Goal: Navigation & Orientation: Understand site structure

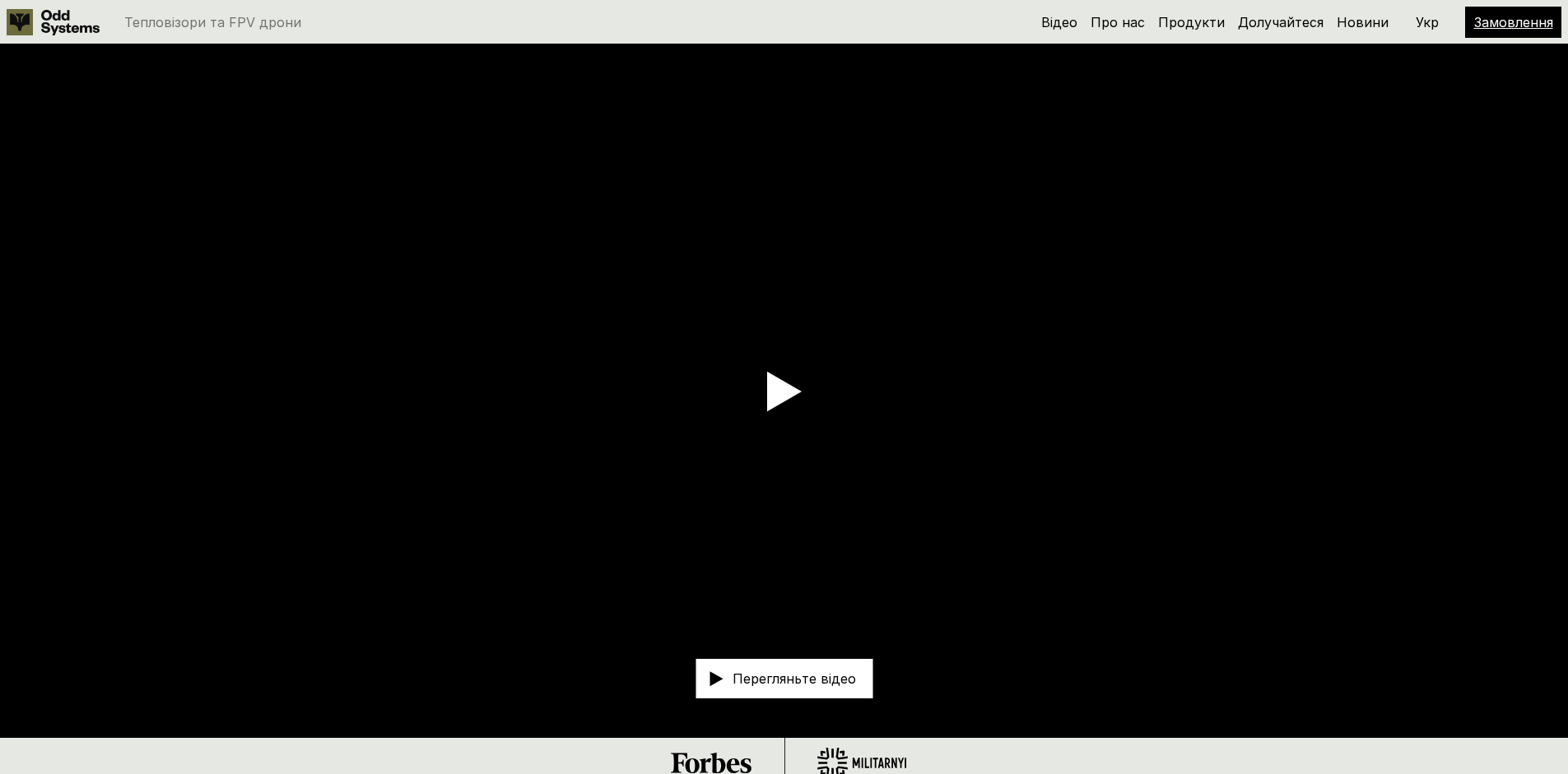
click at [769, 385] on use at bounding box center [784, 392] width 35 height 40
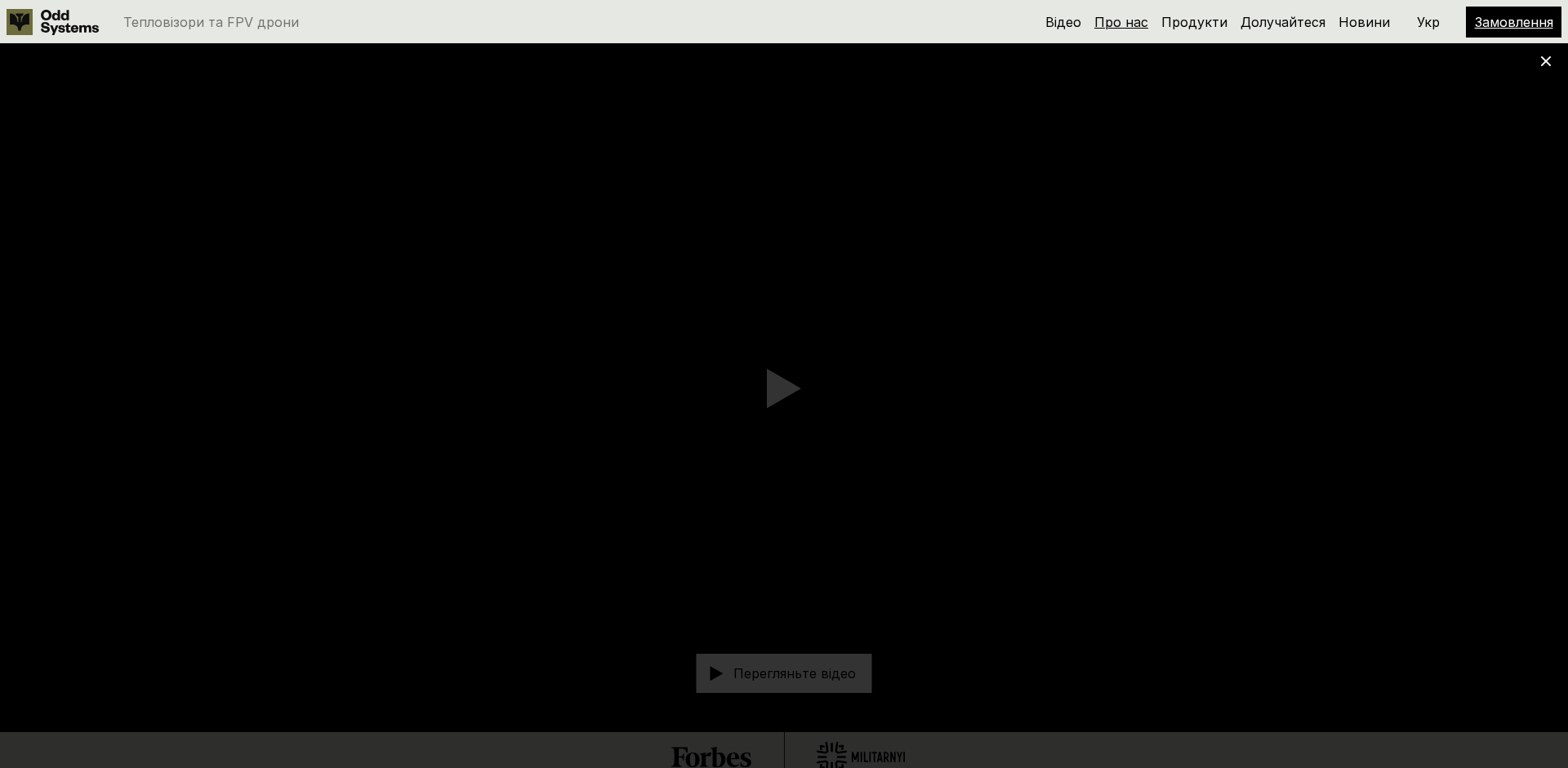
click at [1124, 24] on font "Про нас" at bounding box center [1120, 22] width 54 height 16
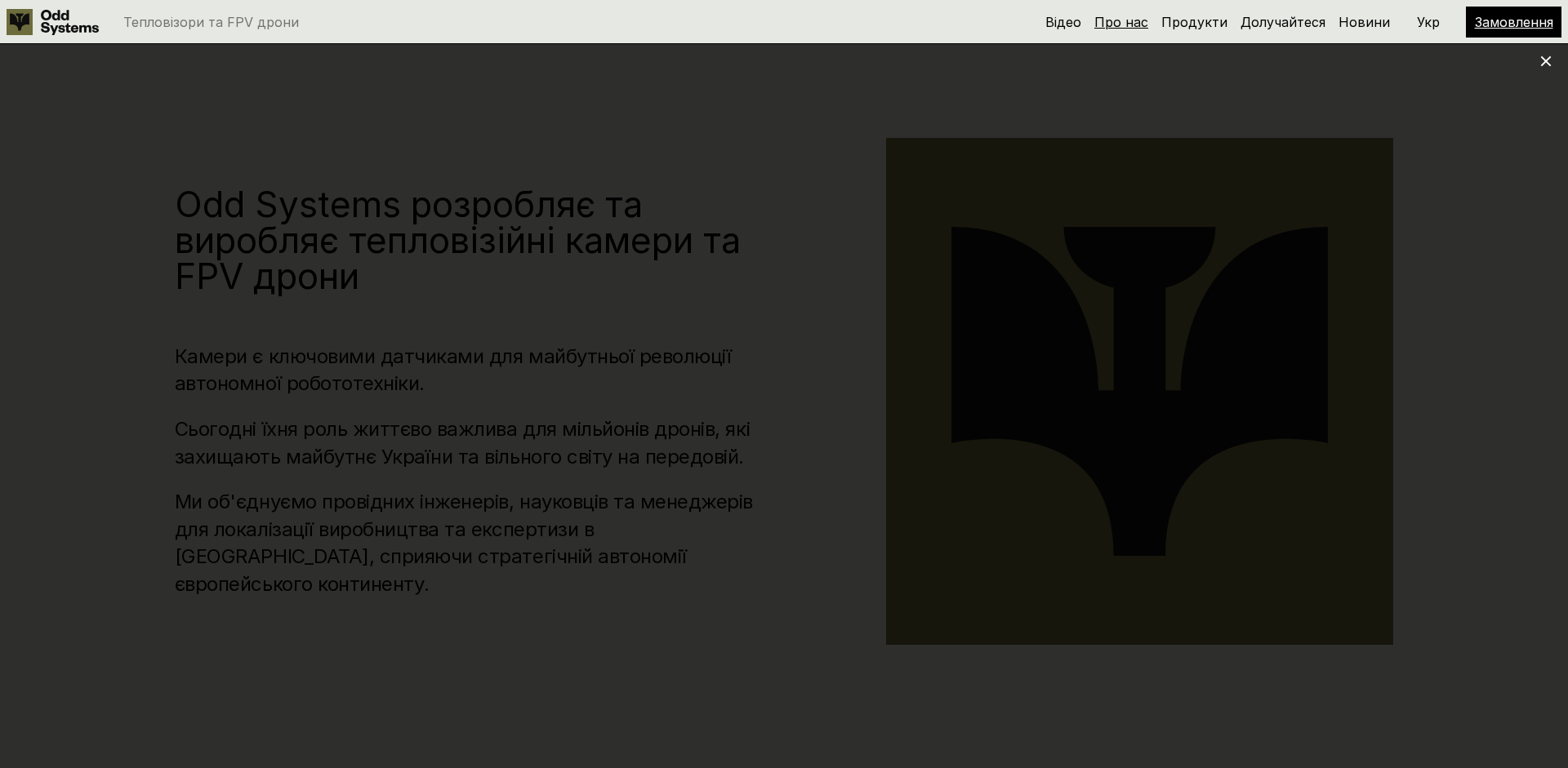
scroll to position [782, 0]
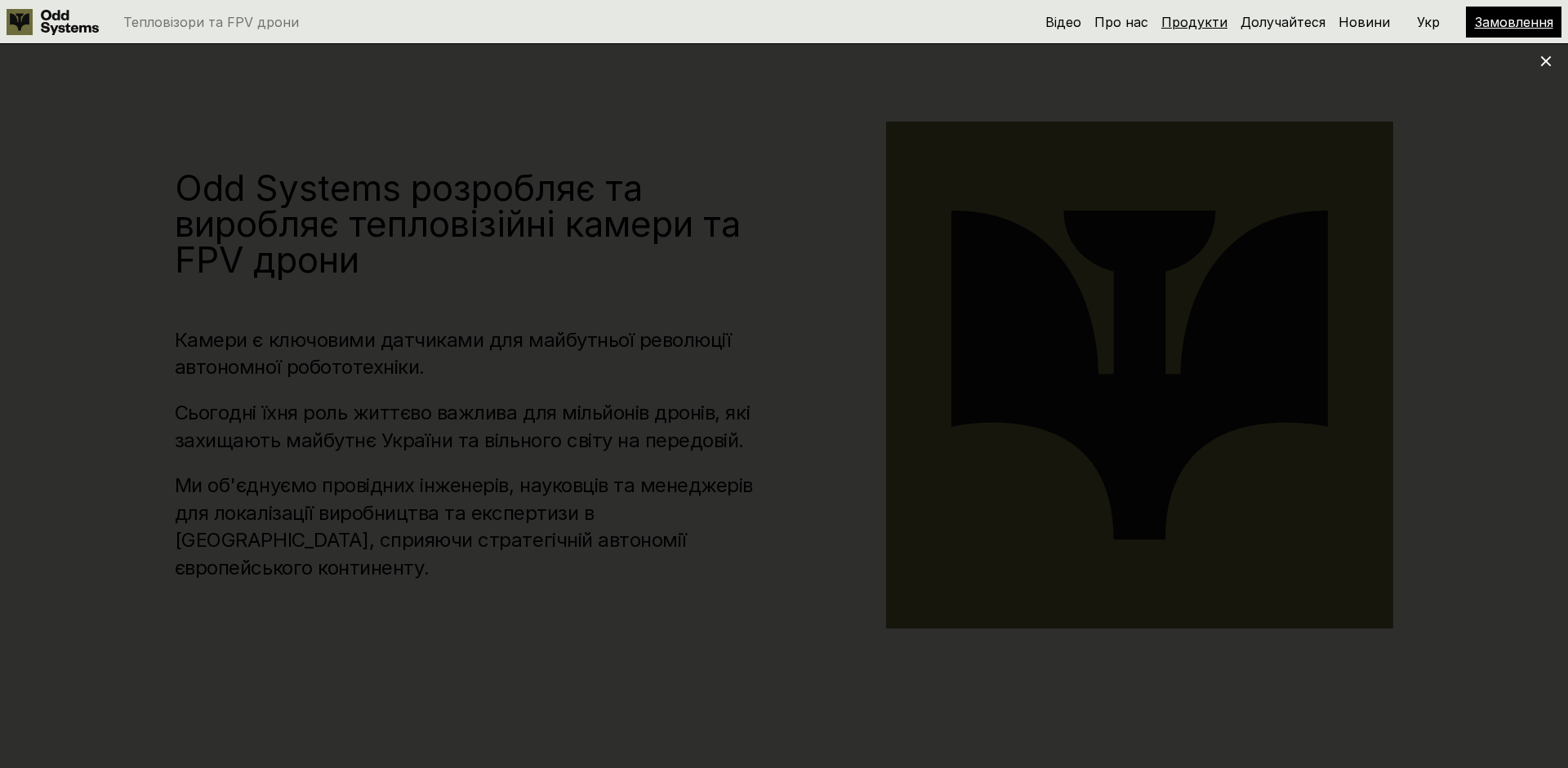
click at [1200, 27] on font "Продукти" at bounding box center [1194, 22] width 66 height 16
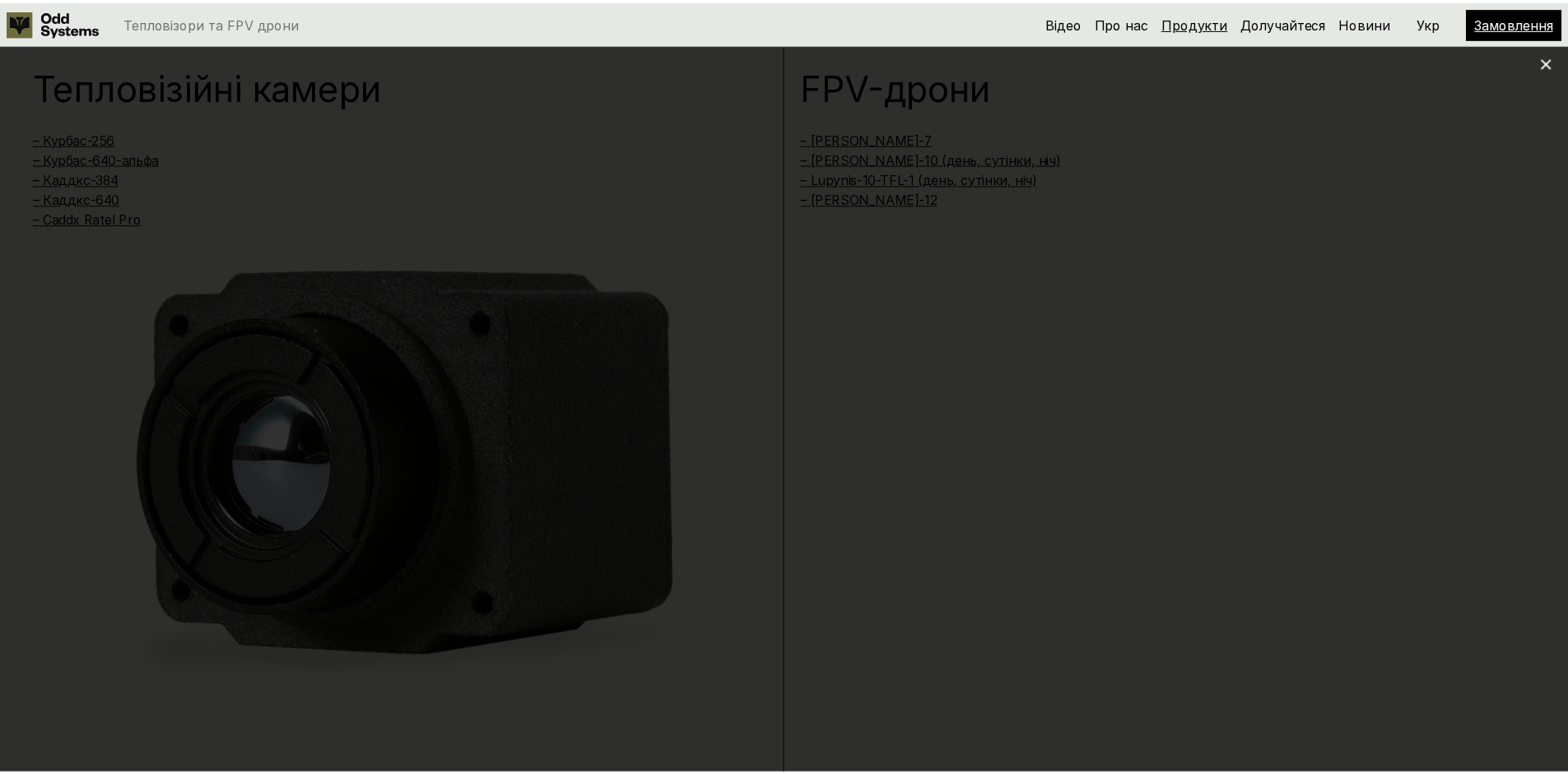
scroll to position [1562, 0]
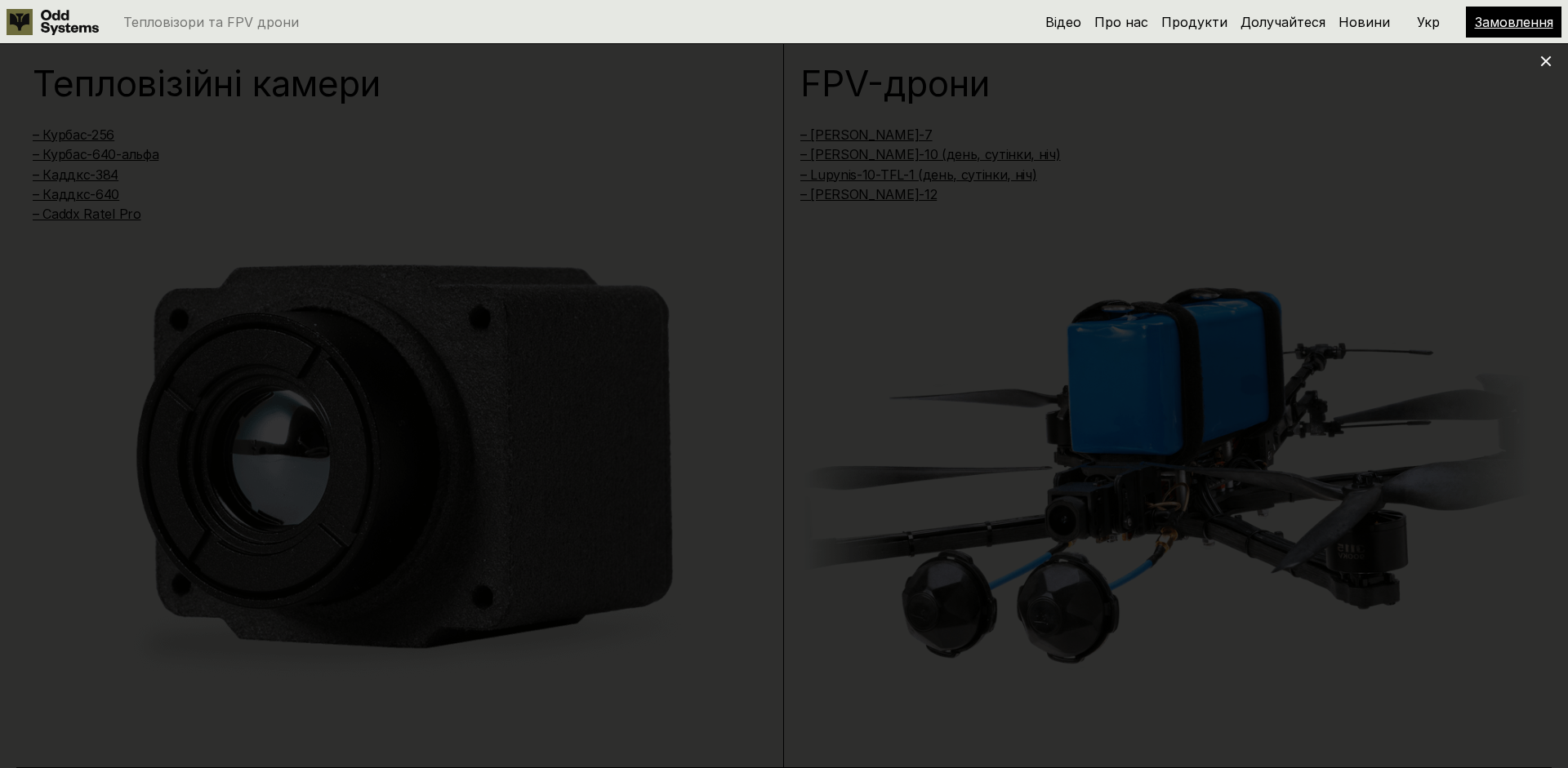
click at [1546, 65] on icon at bounding box center [1546, 61] width 12 height 12
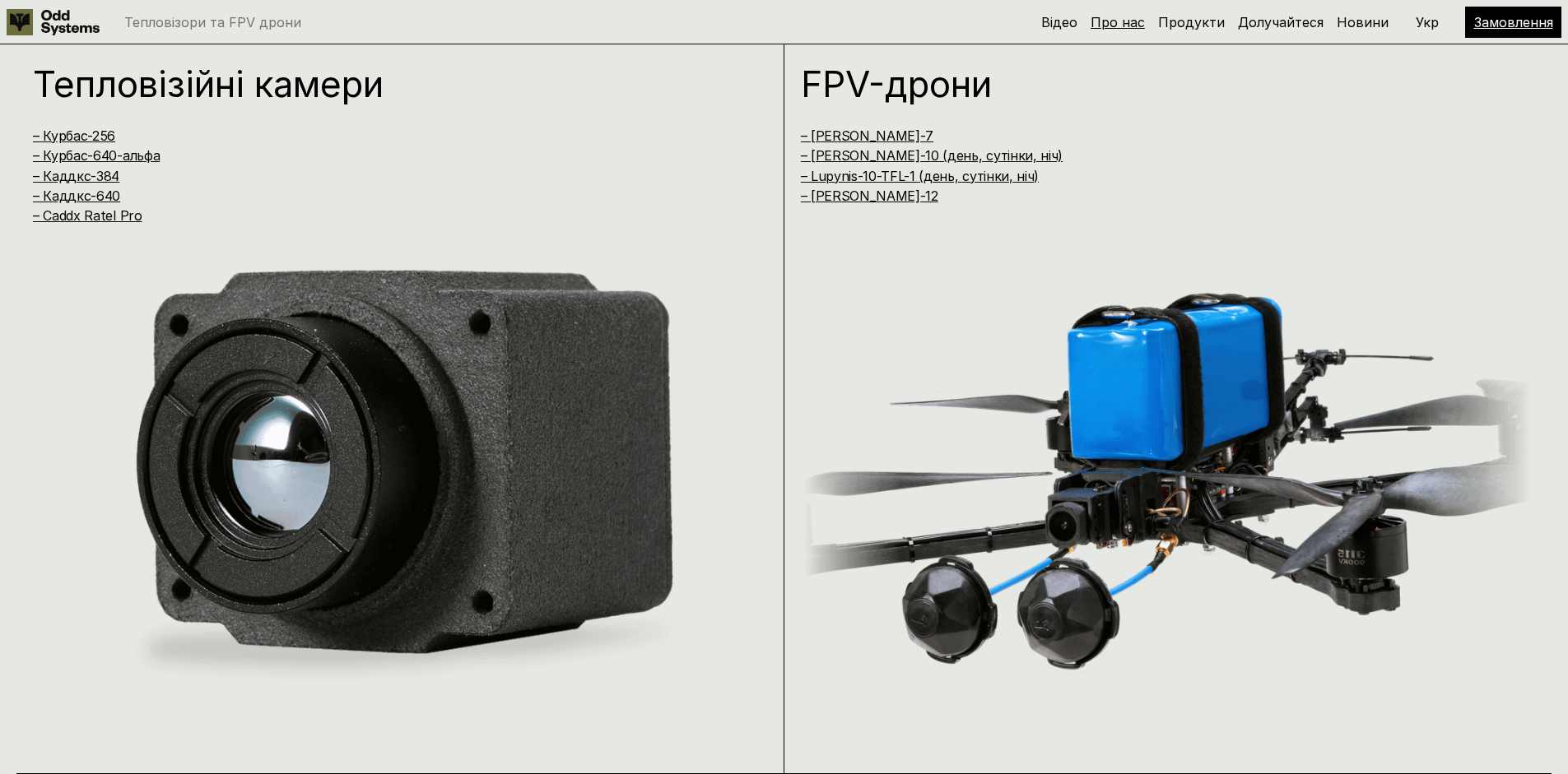
click at [1122, 25] on font "Про нас" at bounding box center [1117, 22] width 54 height 17
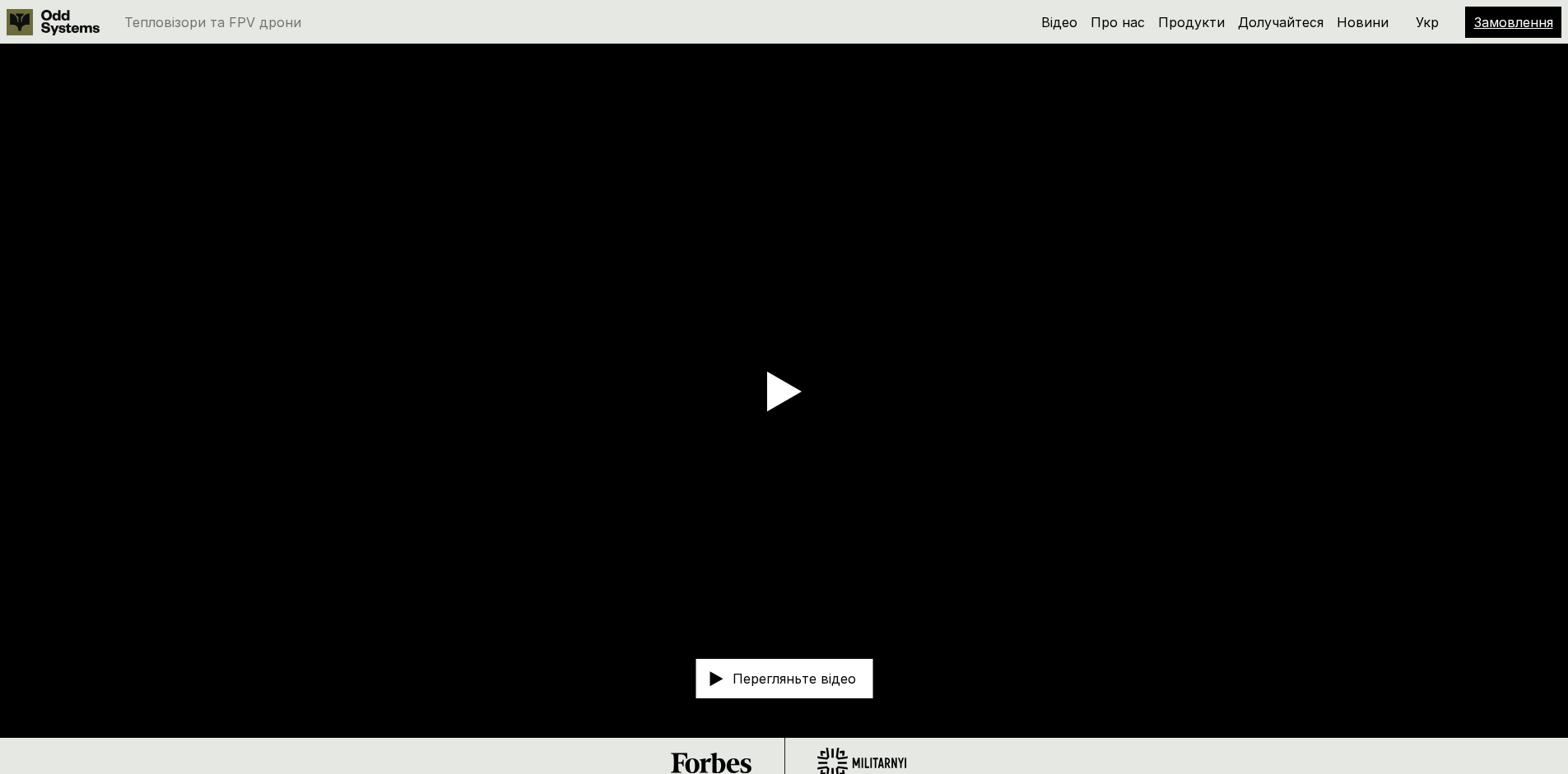
click at [767, 389] on icon at bounding box center [784, 392] width 35 height 42
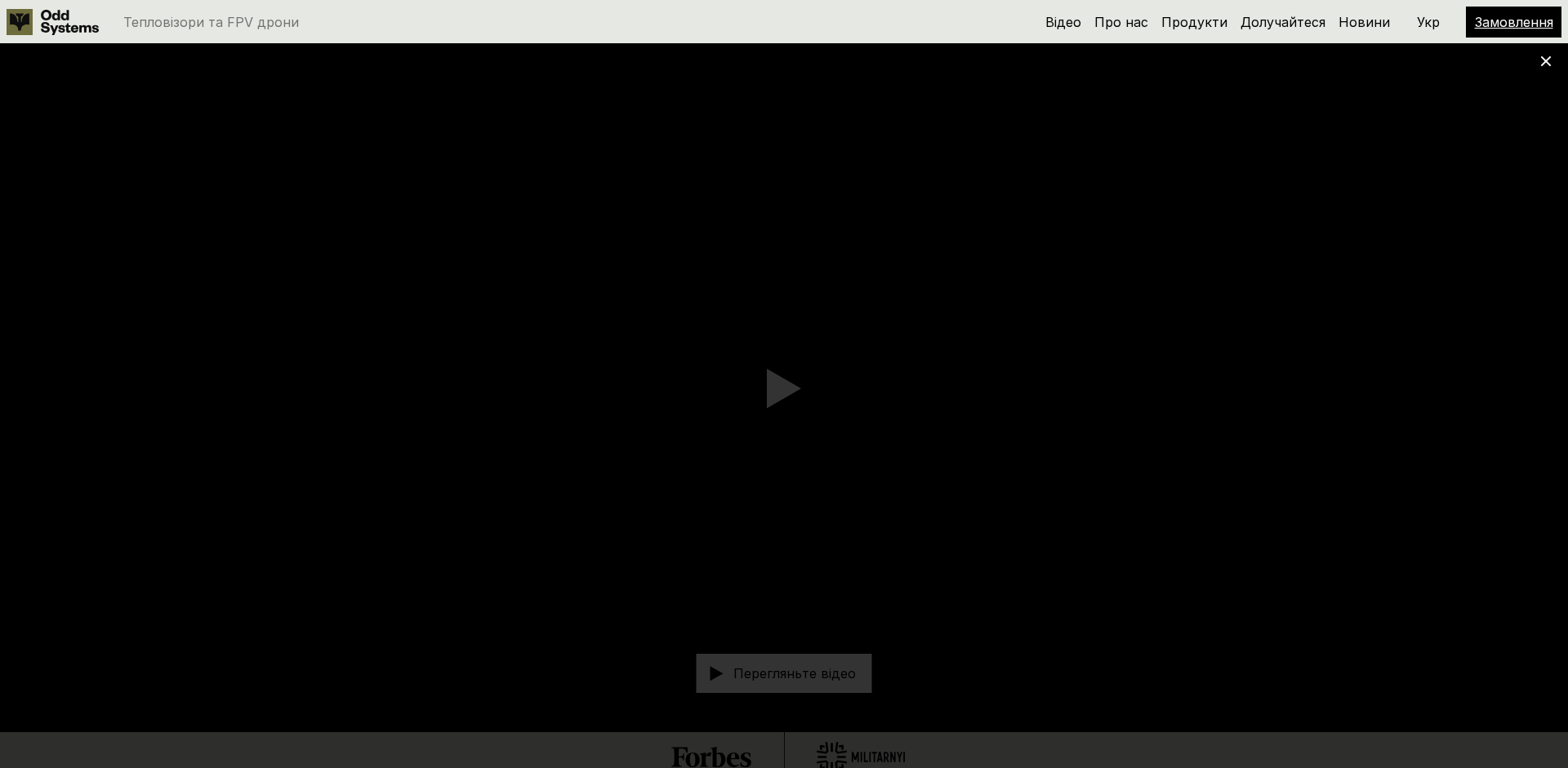
scroll to position [1550, 0]
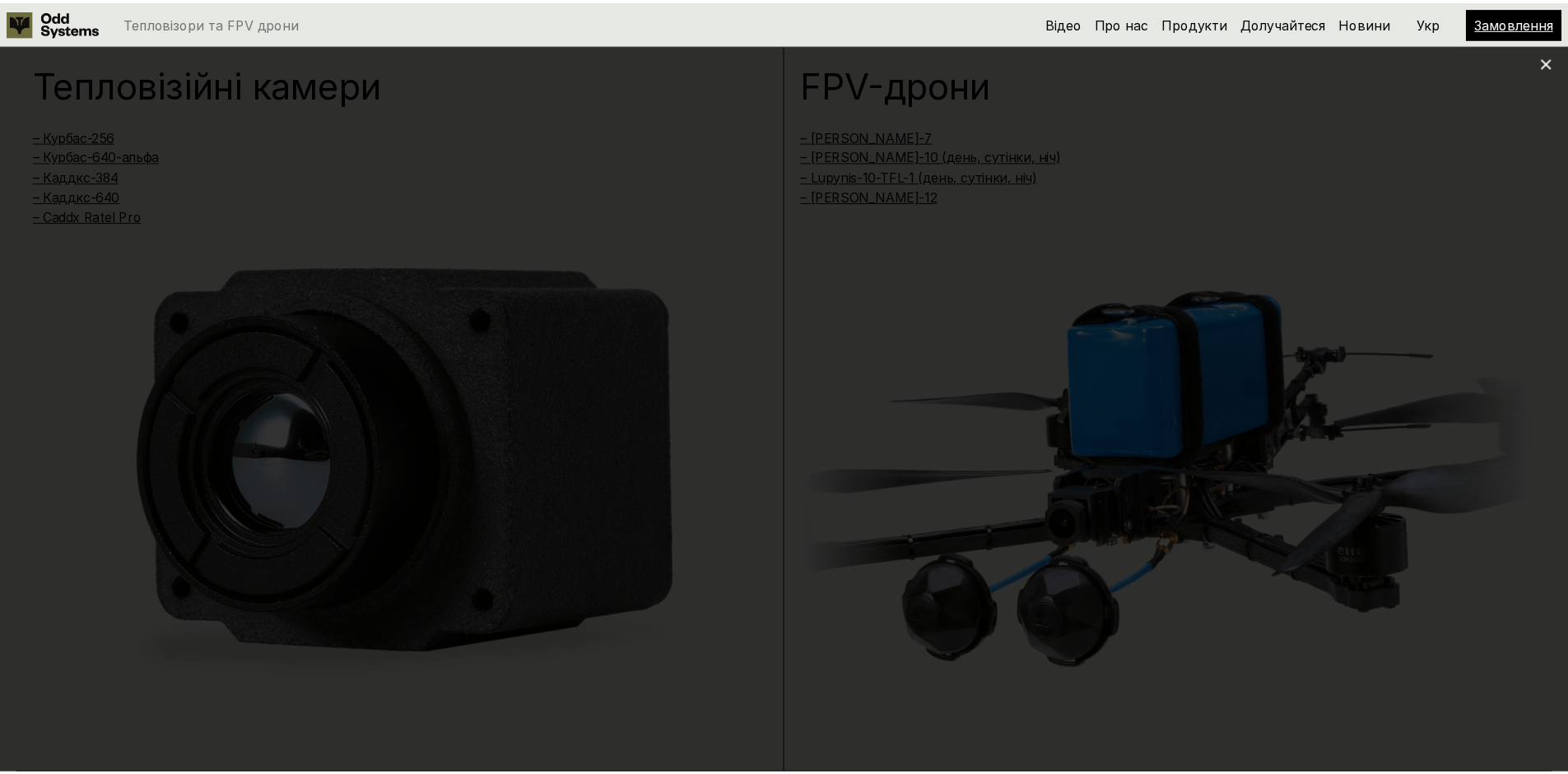
scroll to position [788, 0]
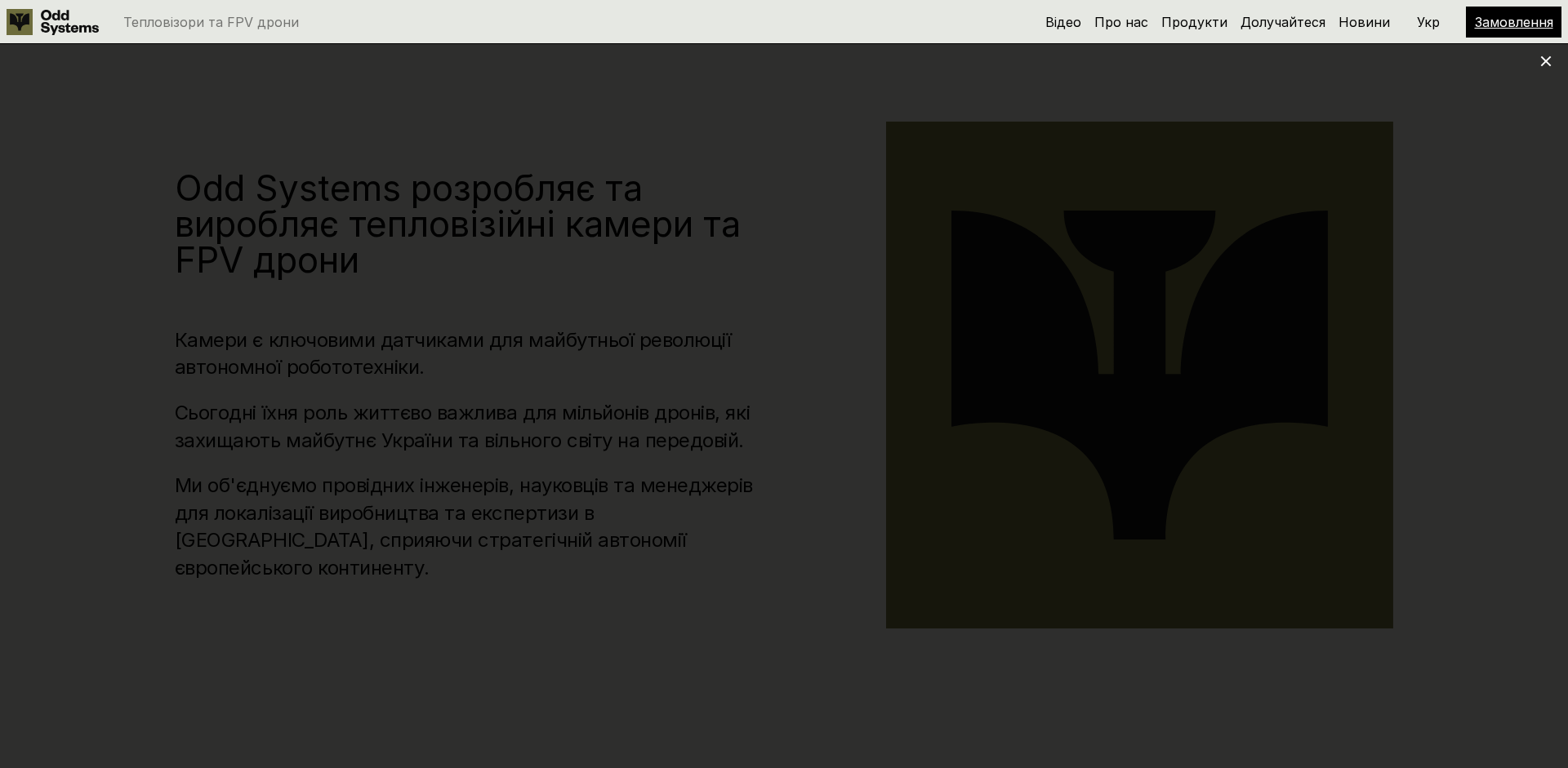
click at [1544, 64] on icon at bounding box center [1546, 61] width 12 height 12
